Goal: Information Seeking & Learning: Learn about a topic

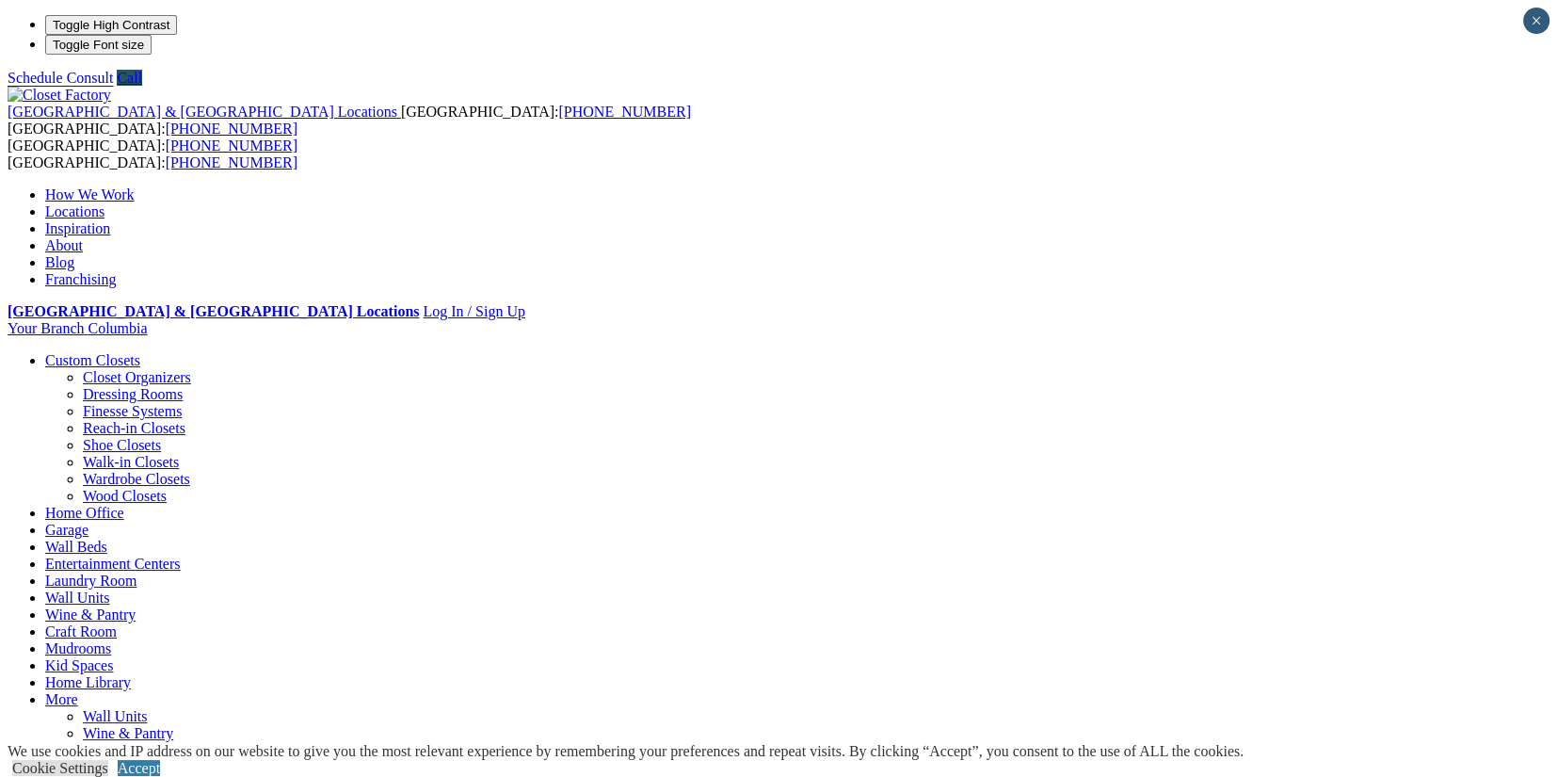
click at [104, 203] on link "Locations" at bounding box center [74, 211] width 59 height 16
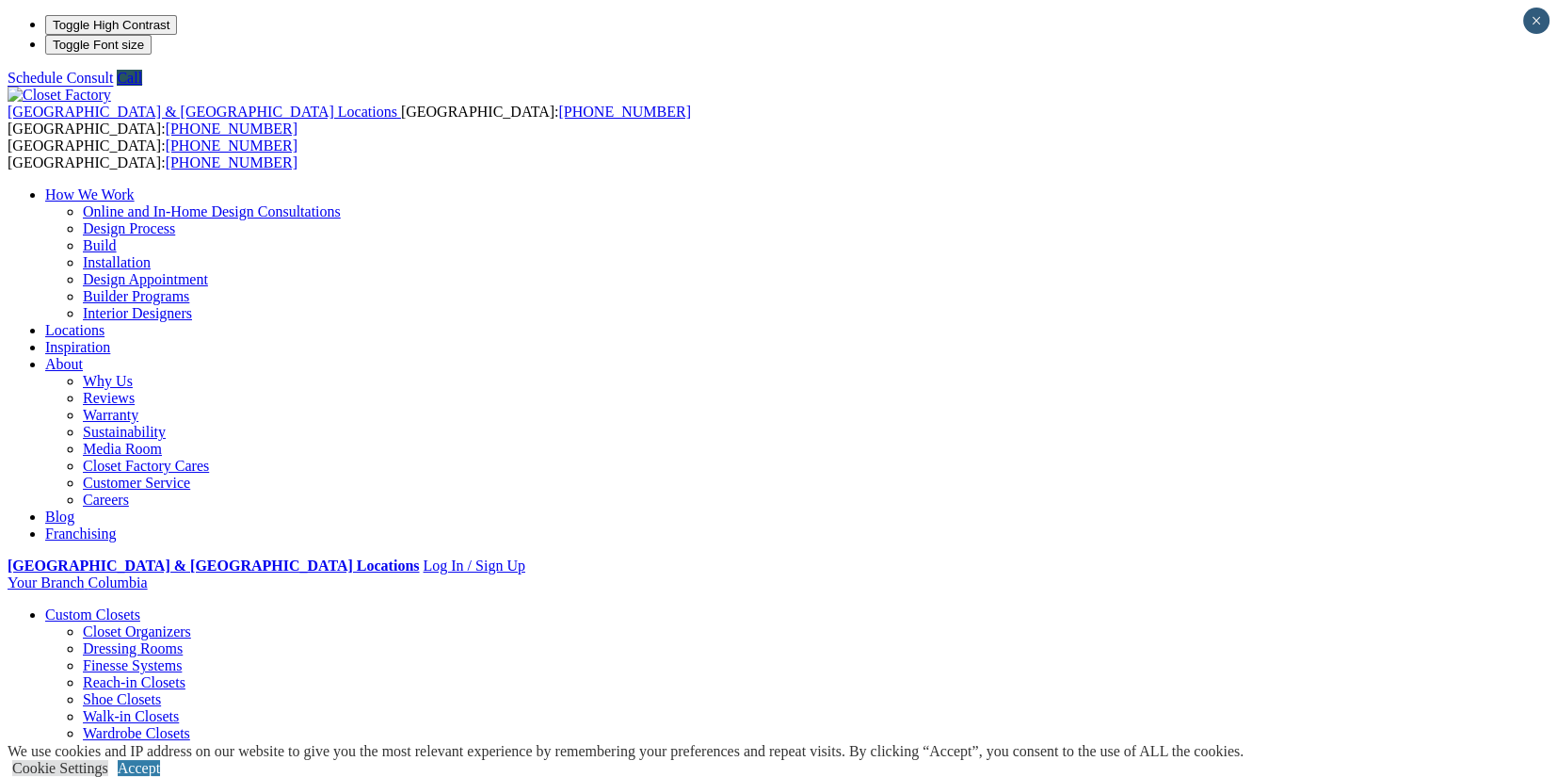
type input "*****"
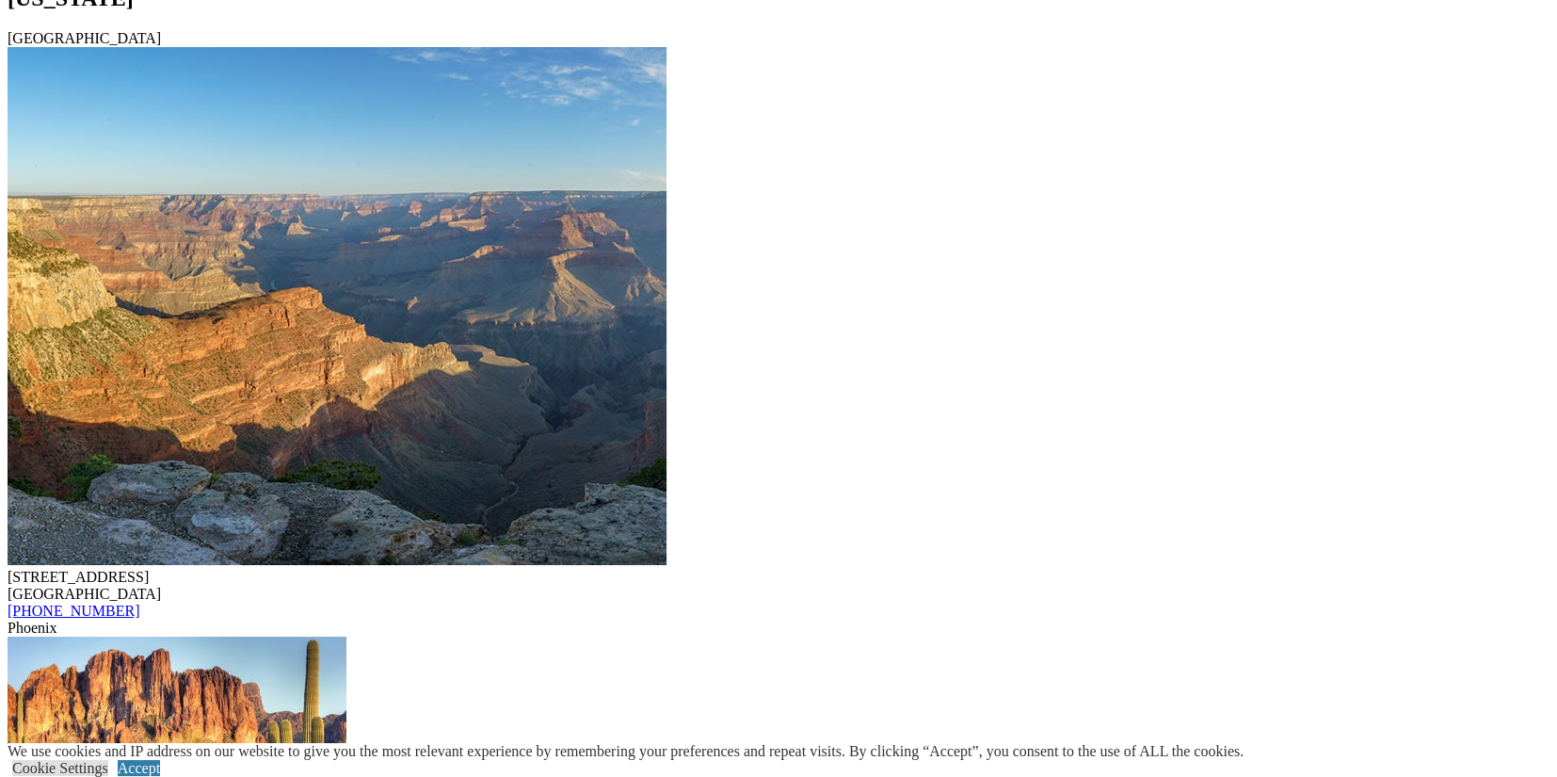
scroll to position [2353, 0]
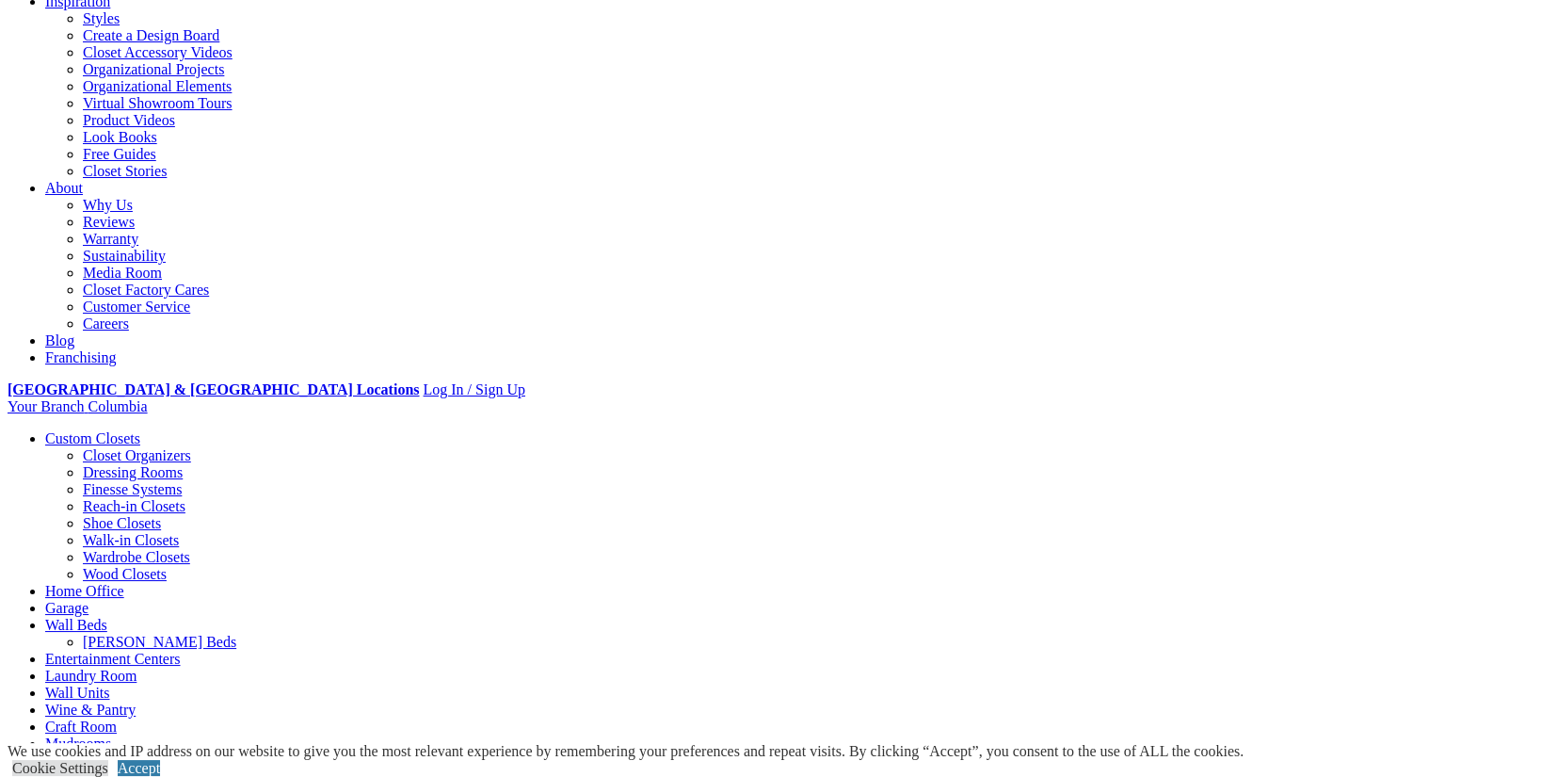
scroll to position [376, 0]
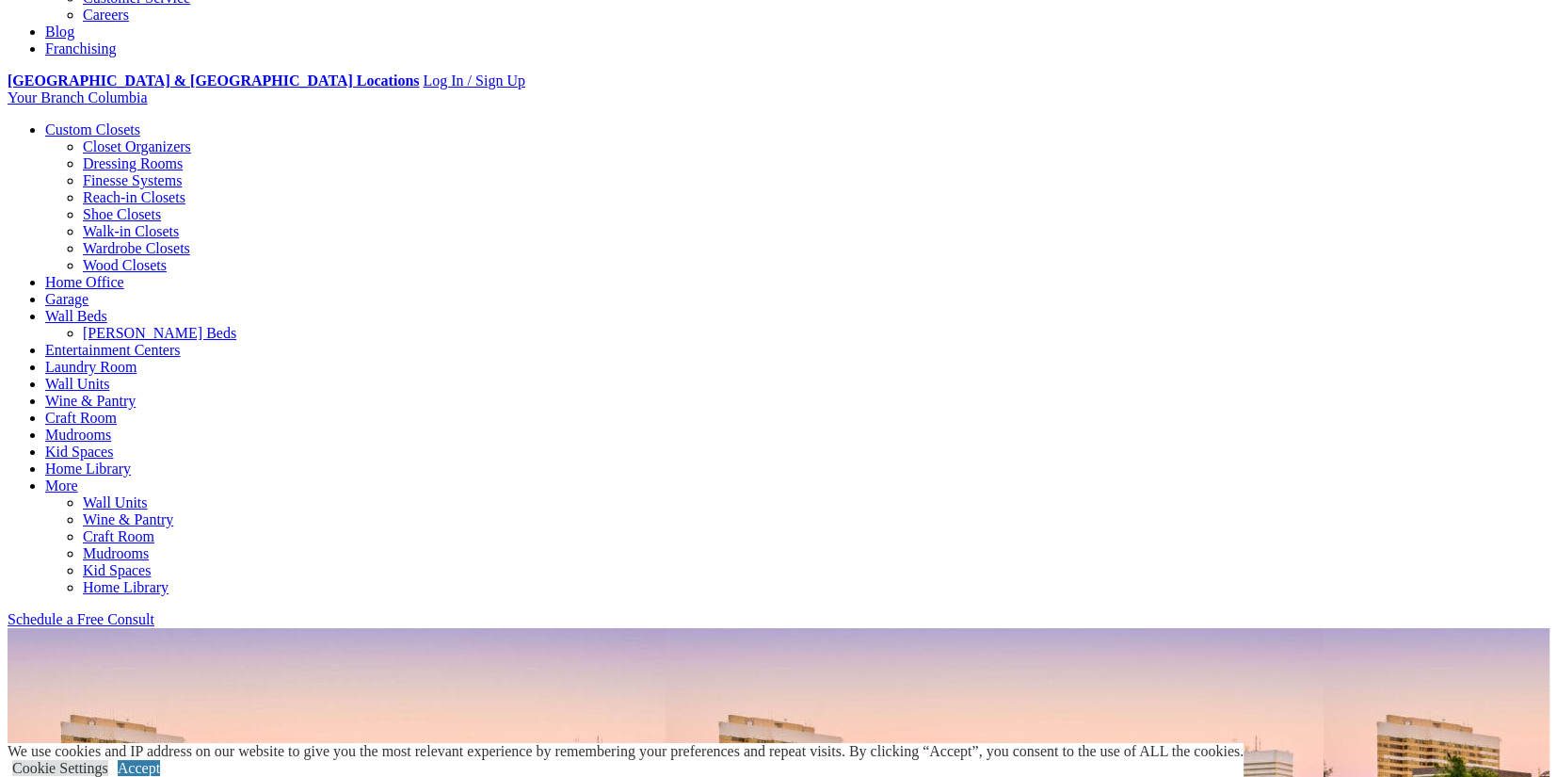
scroll to position [658, 0]
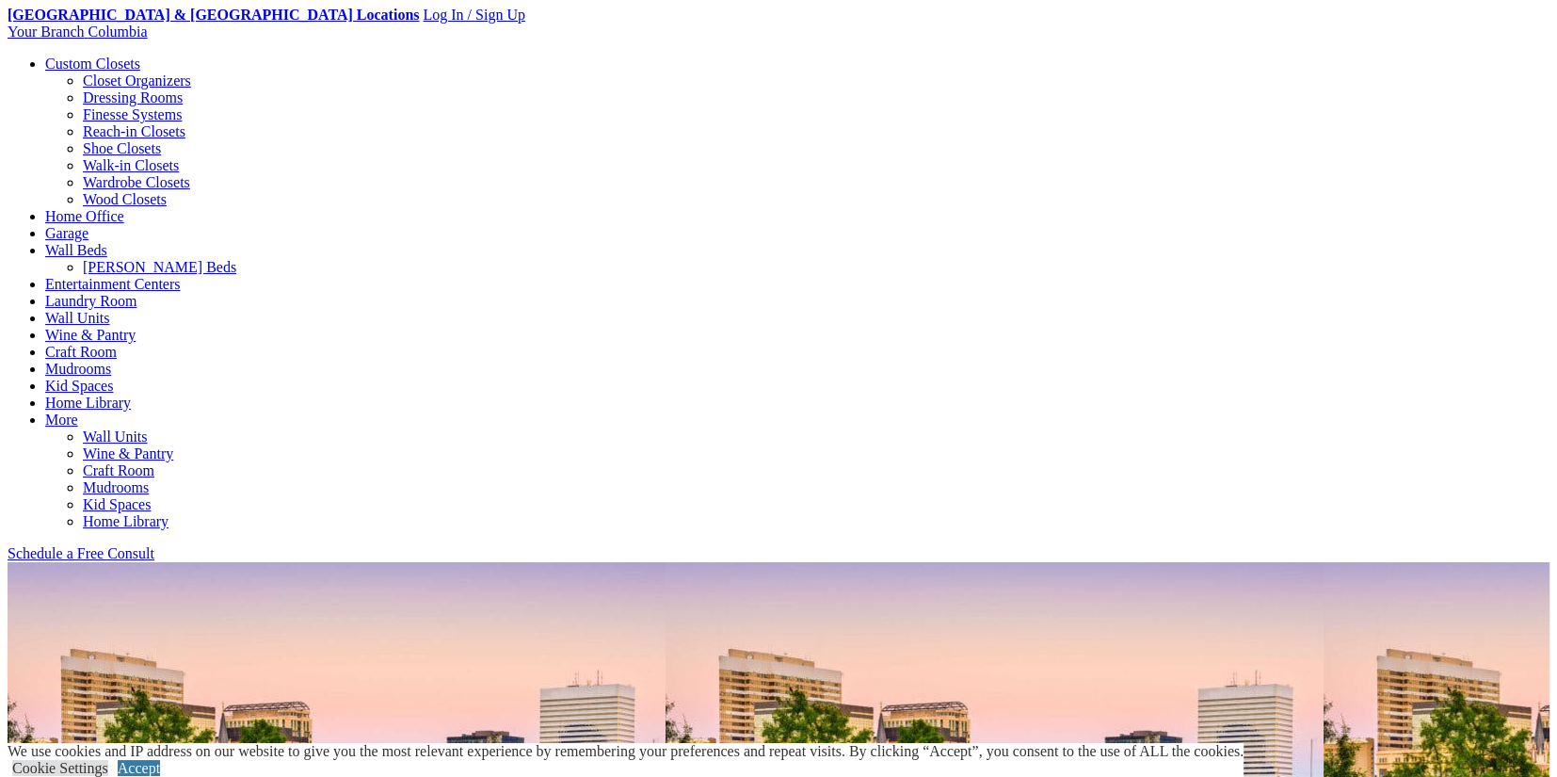
scroll to position [846, 0]
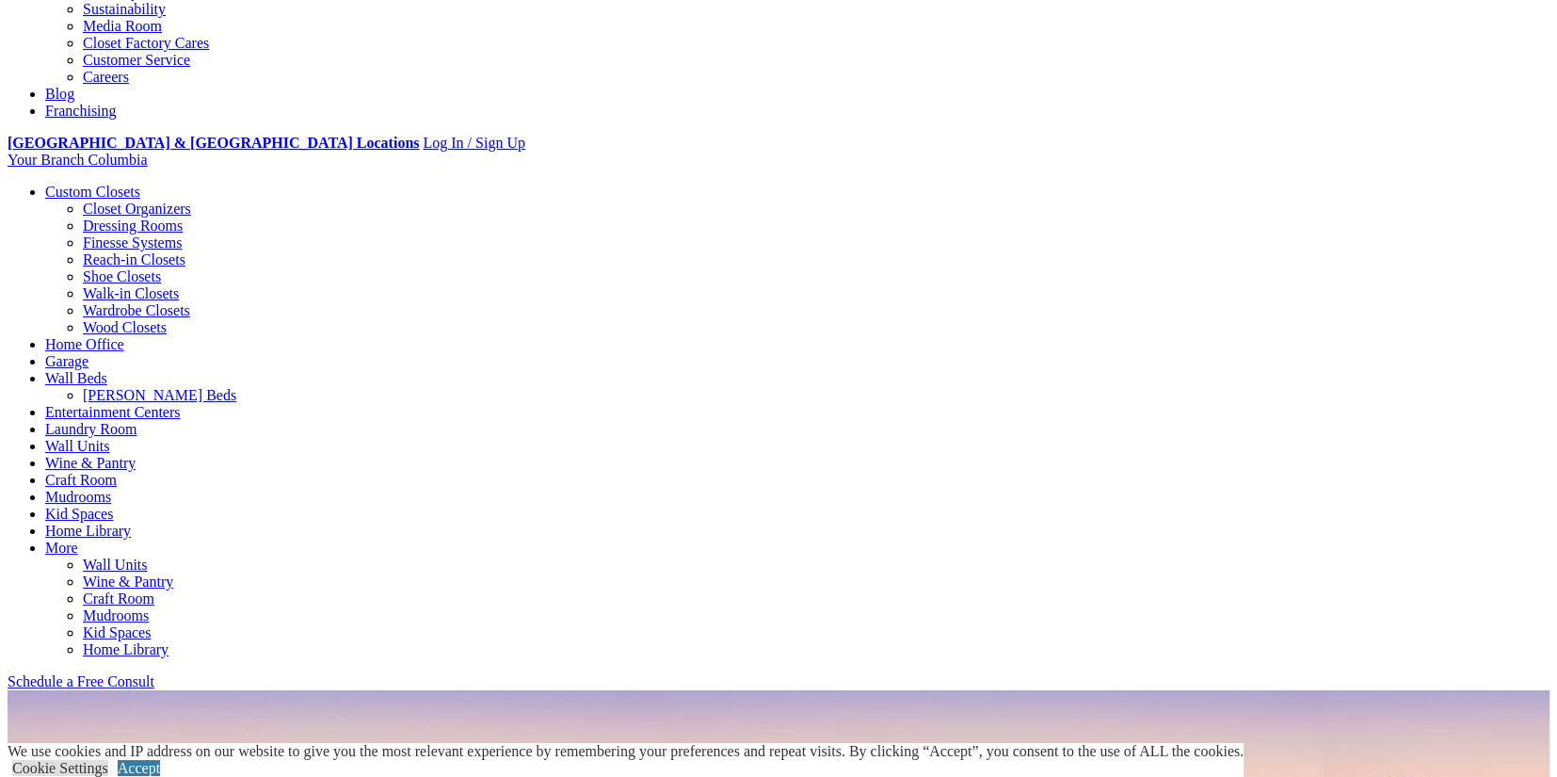
scroll to position [565, 0]
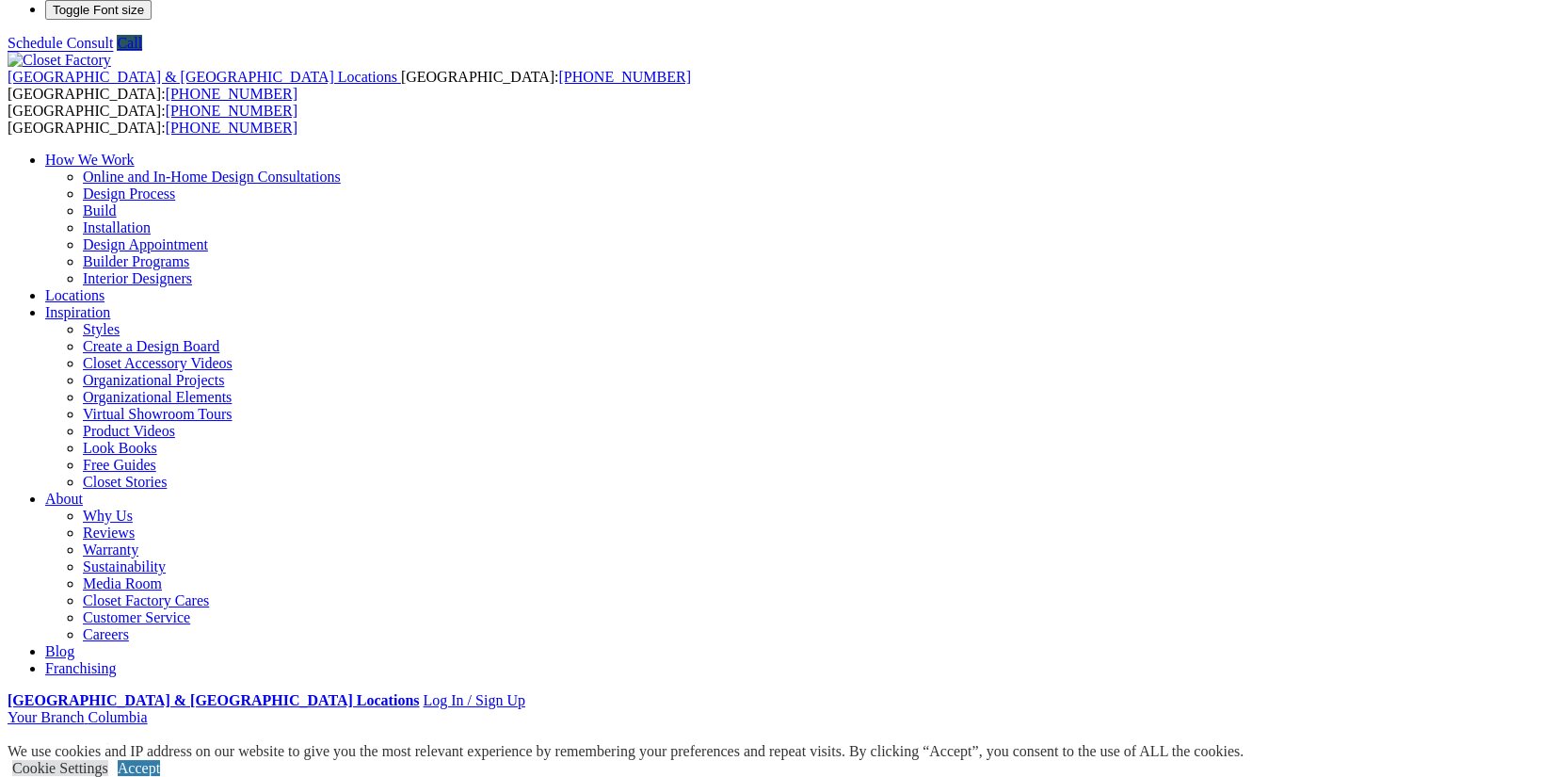
scroll to position [0, 0]
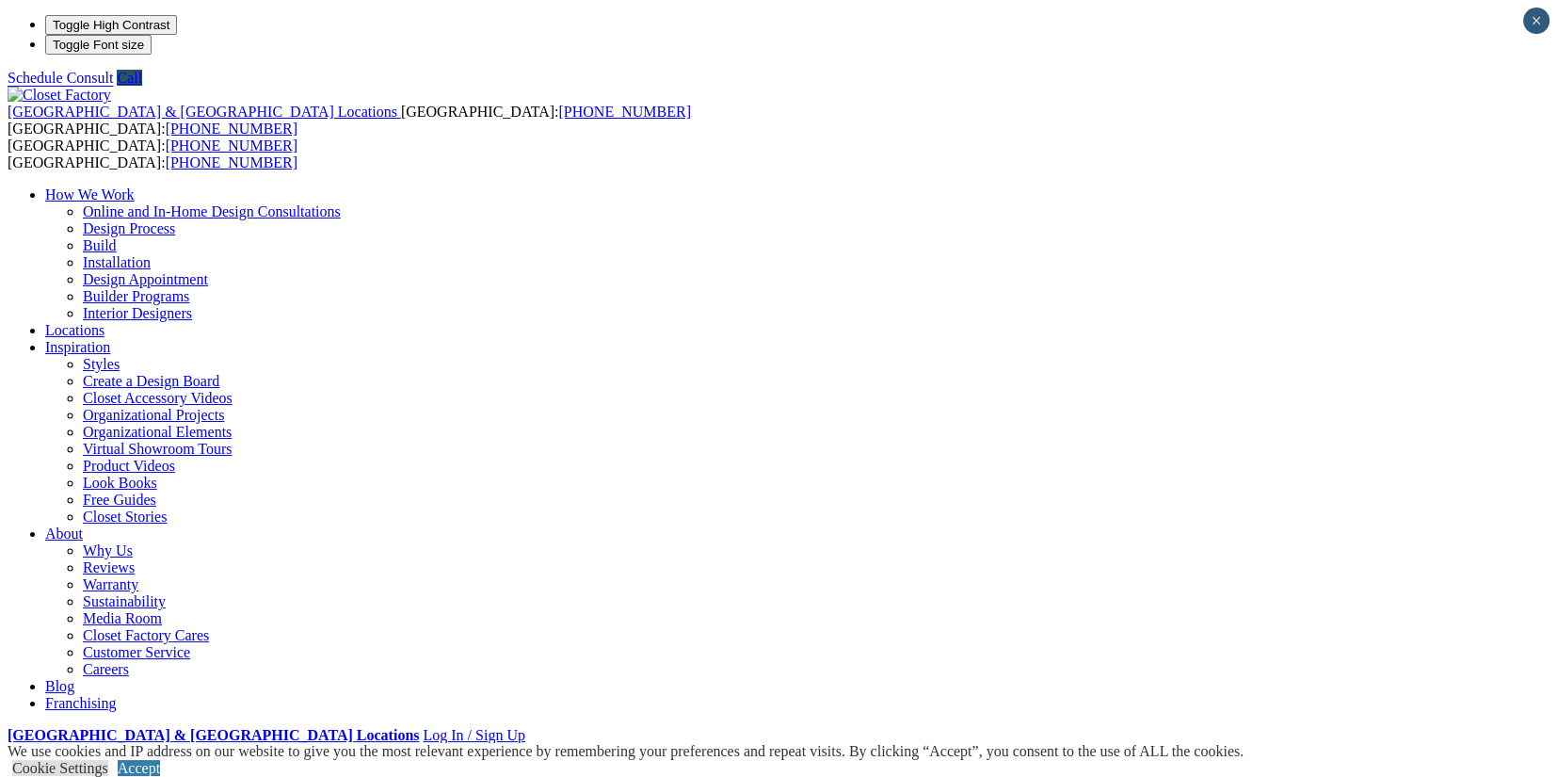
click at [175, 220] on link "Design Process" at bounding box center [129, 228] width 92 height 16
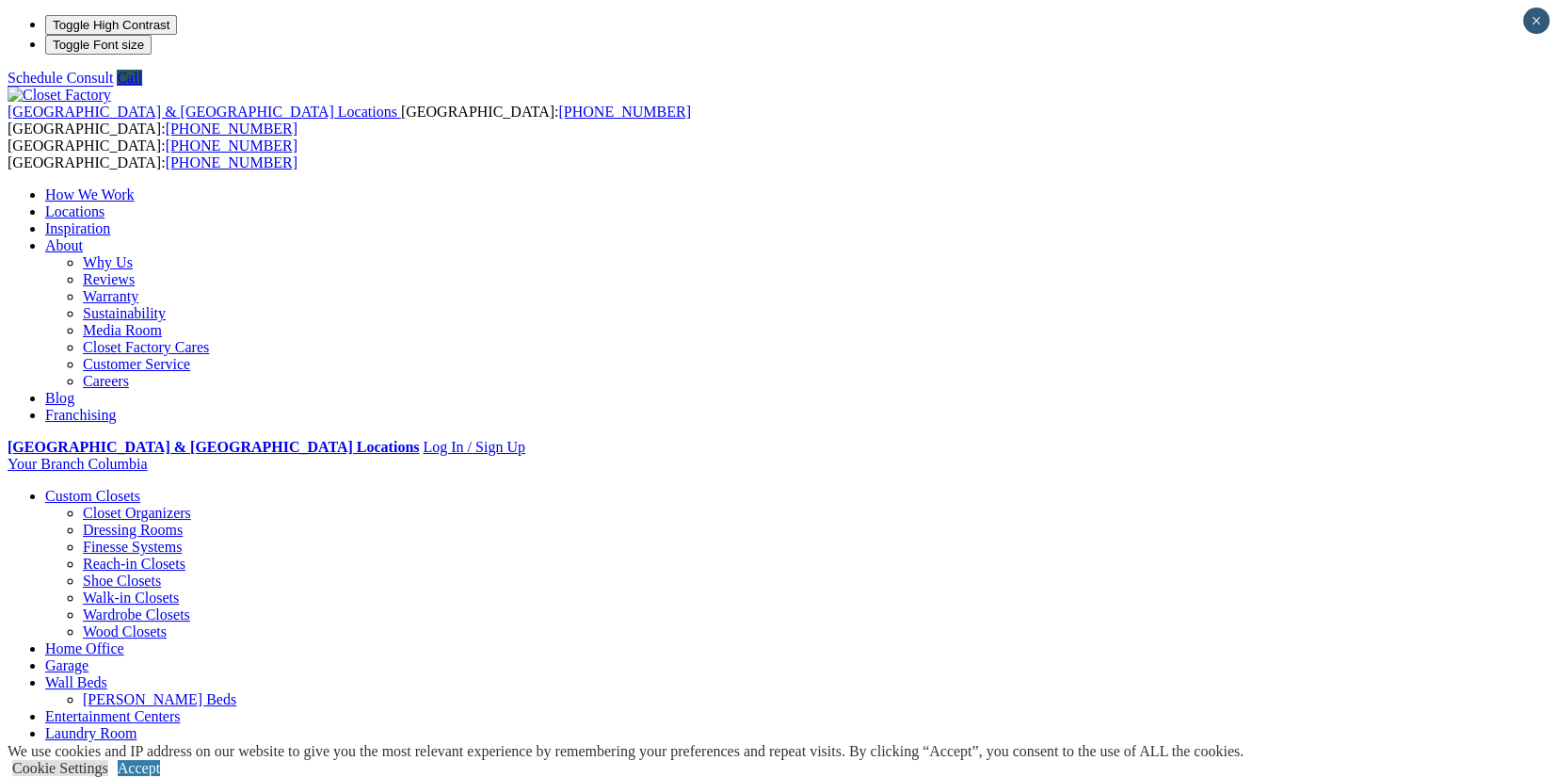
click at [190, 356] on link "Customer Service" at bounding box center [136, 364] width 107 height 16
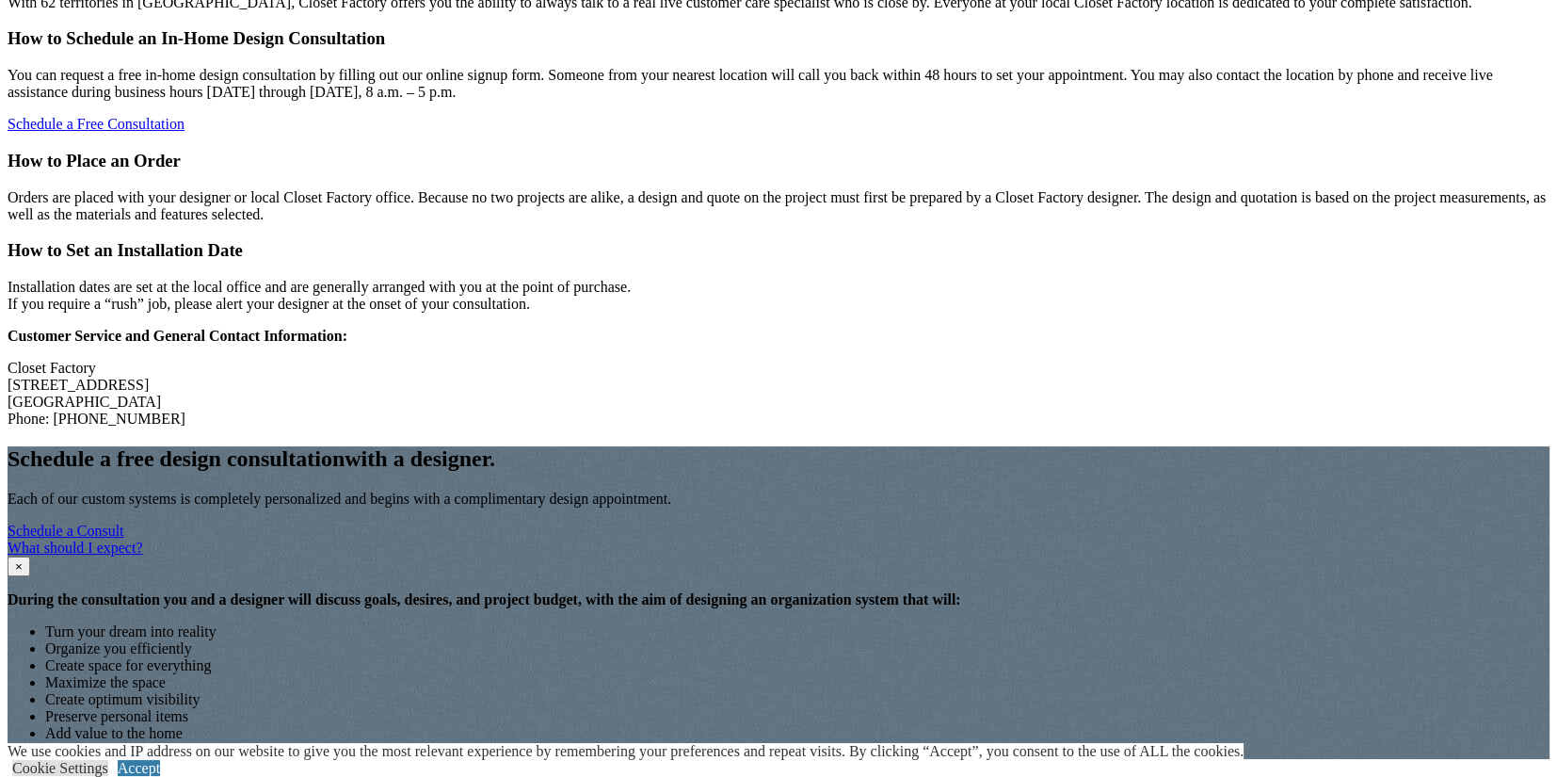
scroll to position [1694, 0]
